Goal: Task Accomplishment & Management: Use online tool/utility

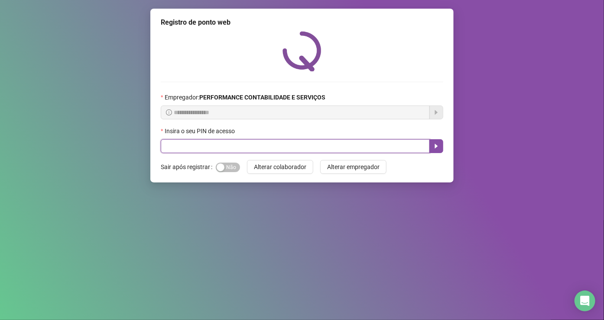
click at [243, 149] on input "text" at bounding box center [295, 146] width 269 height 14
type input "*****"
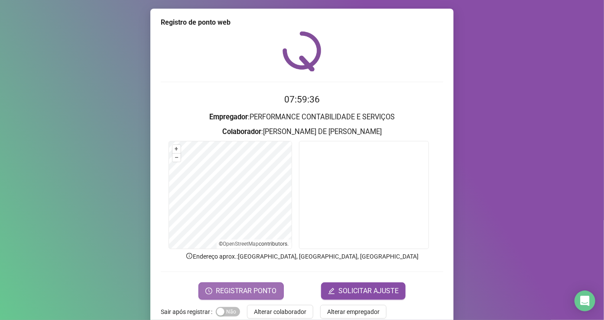
click at [243, 291] on span "REGISTRAR PONTO" at bounding box center [246, 291] width 61 height 10
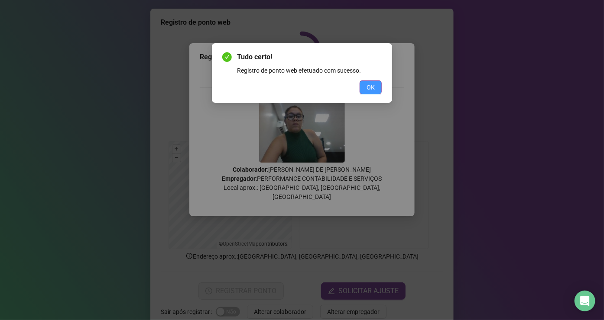
click at [374, 88] on span "OK" at bounding box center [370, 88] width 8 height 10
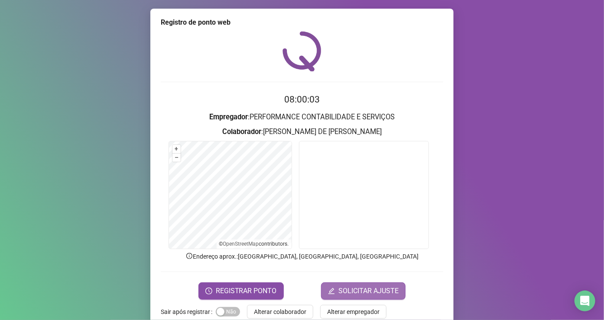
click at [392, 291] on span "SOLICITAR AJUSTE" at bounding box center [368, 291] width 60 height 10
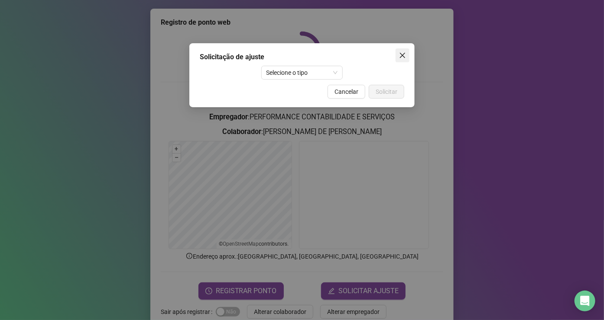
click at [405, 49] on button "Close" at bounding box center [402, 56] width 14 height 14
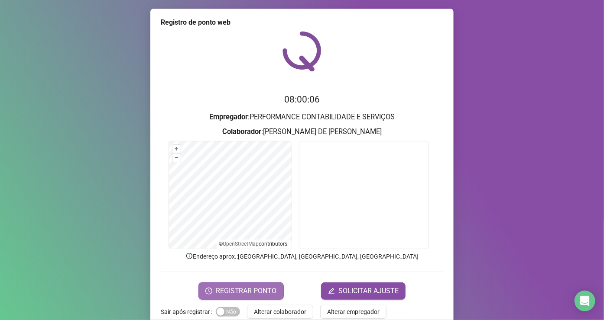
click at [246, 287] on span "REGISTRAR PONTO" at bounding box center [246, 291] width 61 height 10
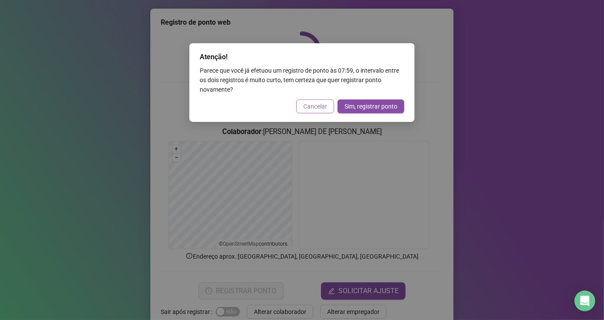
click at [324, 108] on span "Cancelar" at bounding box center [315, 107] width 24 height 10
